Goal: Information Seeking & Learning: Learn about a topic

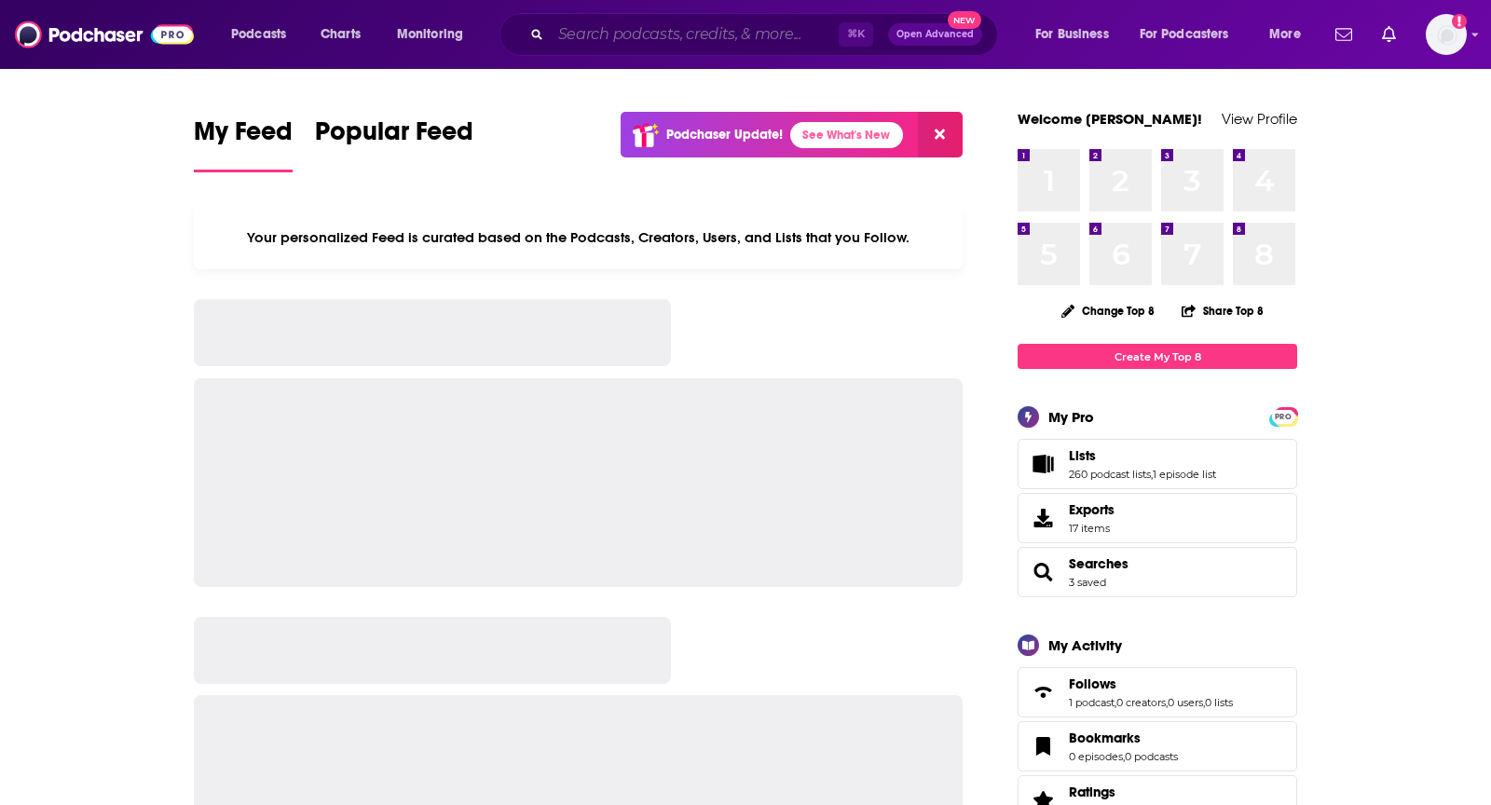
click at [734, 37] on input "Search podcasts, credits, & more..." at bounding box center [695, 35] width 288 height 30
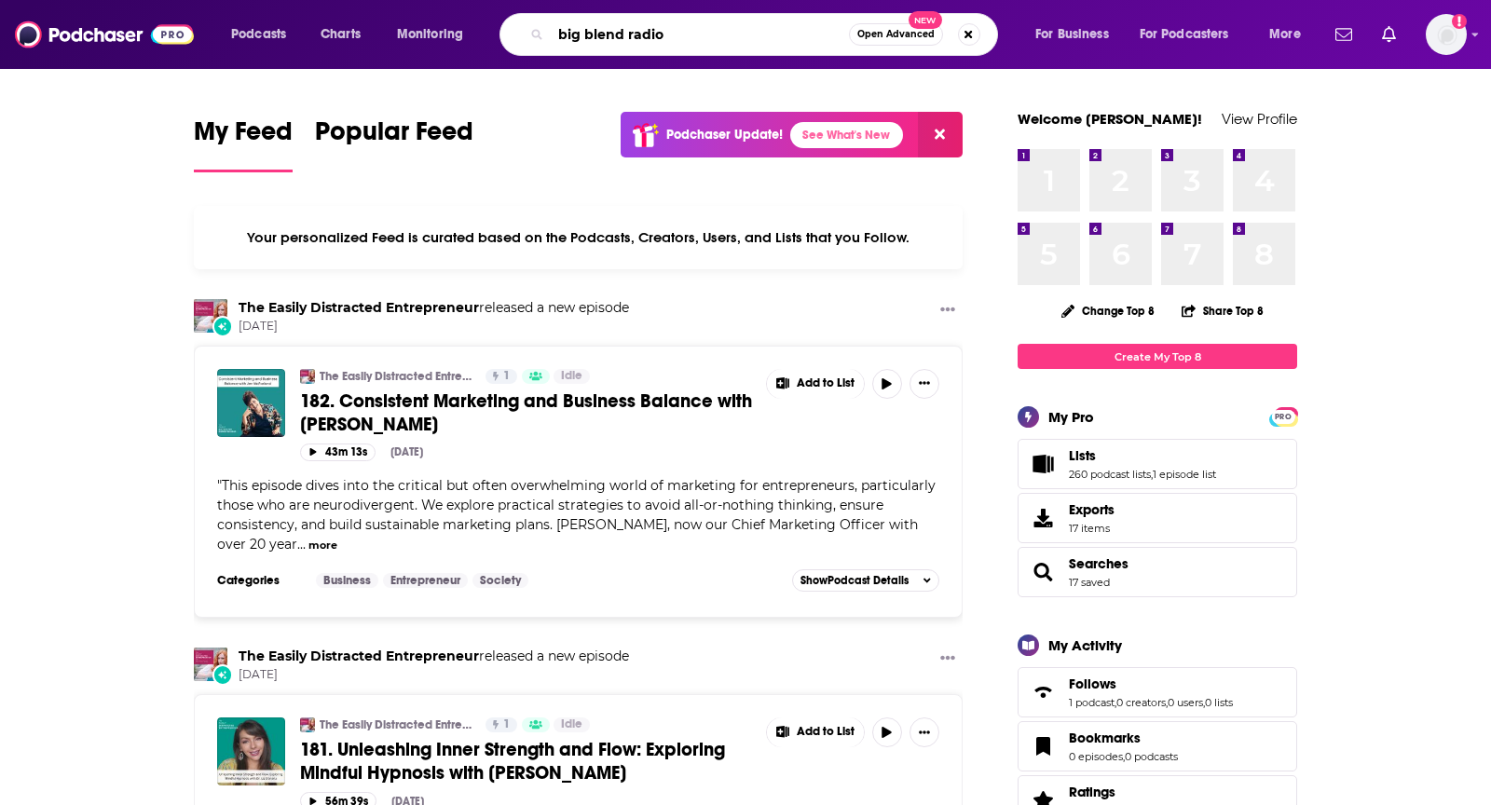
type input "big blend radio"
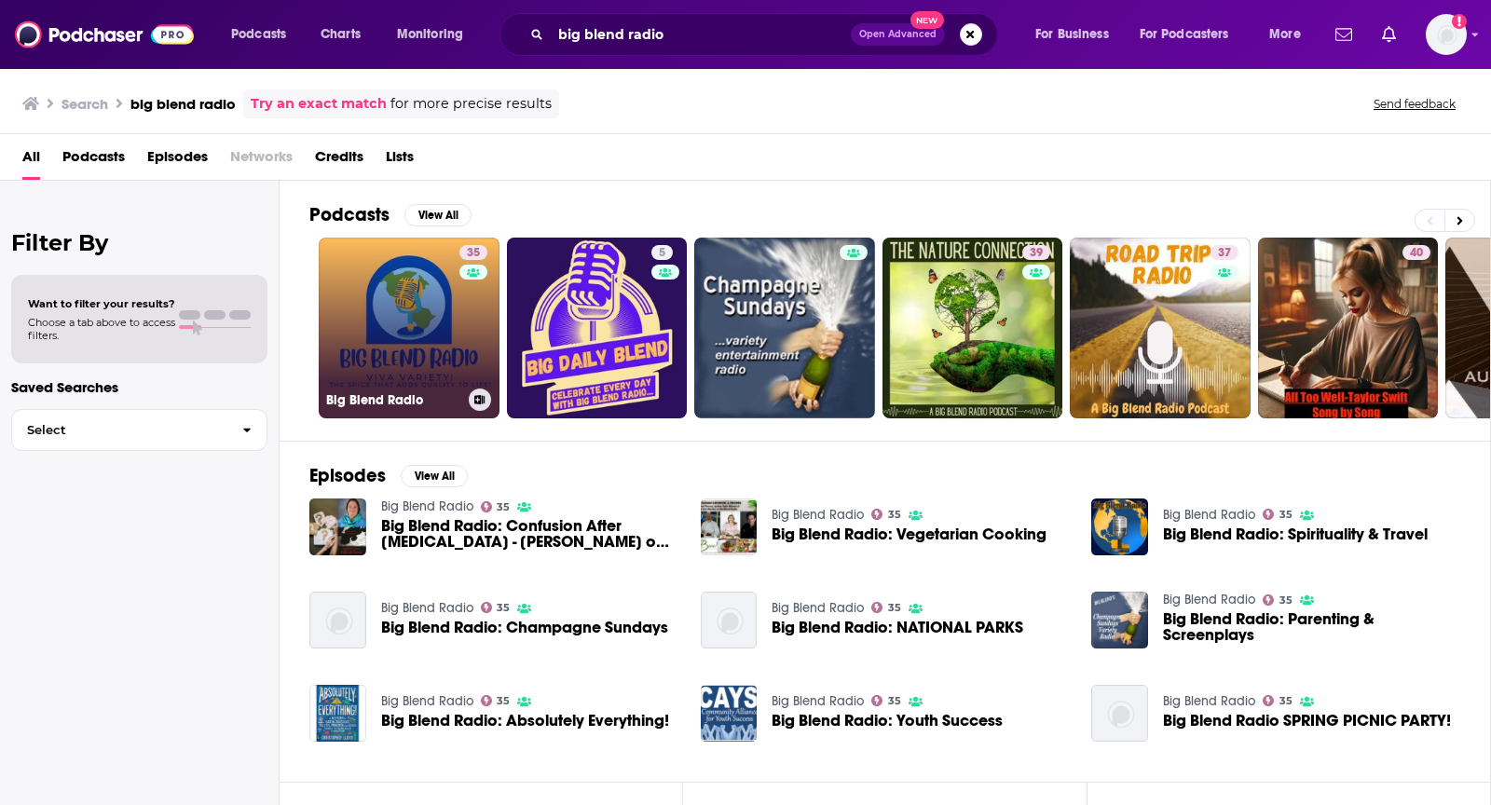
click at [384, 362] on link "35 Big Blend Radio" at bounding box center [409, 328] width 181 height 181
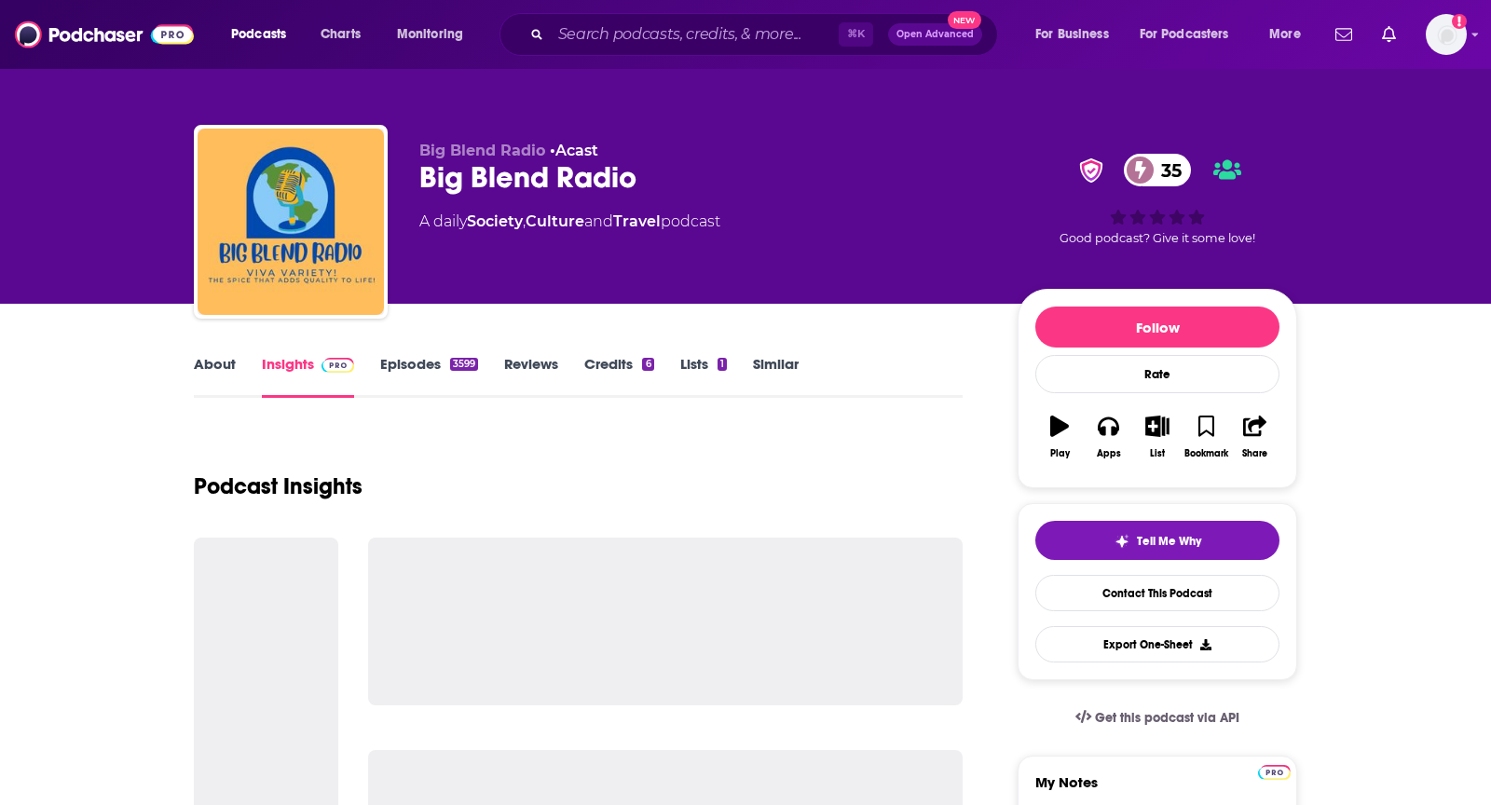
click at [212, 371] on link "About" at bounding box center [215, 376] width 42 height 43
